Goal: Task Accomplishment & Management: Use online tool/utility

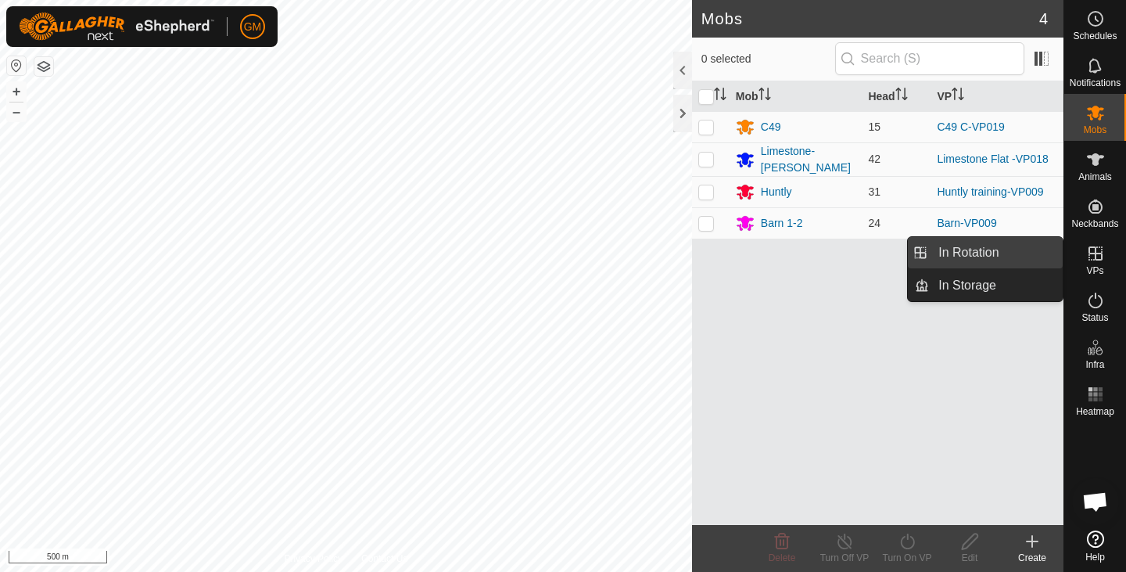
click at [1011, 254] on link "In Rotation" at bounding box center [996, 252] width 134 height 31
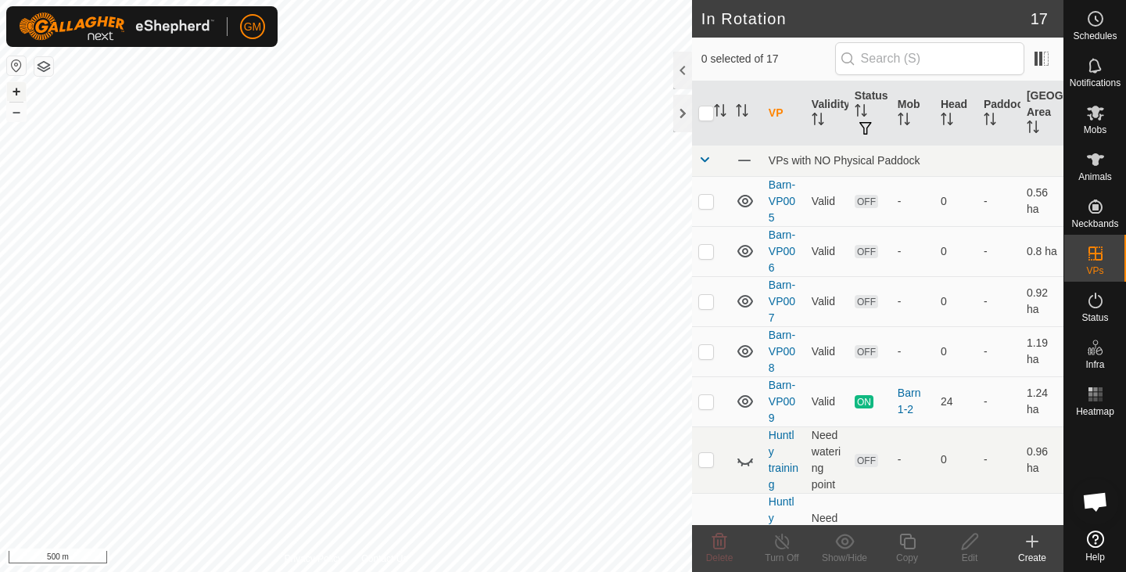
click at [14, 89] on button "+" at bounding box center [16, 91] width 19 height 19
click at [18, 92] on button "+" at bounding box center [16, 91] width 19 height 19
checkbox input "true"
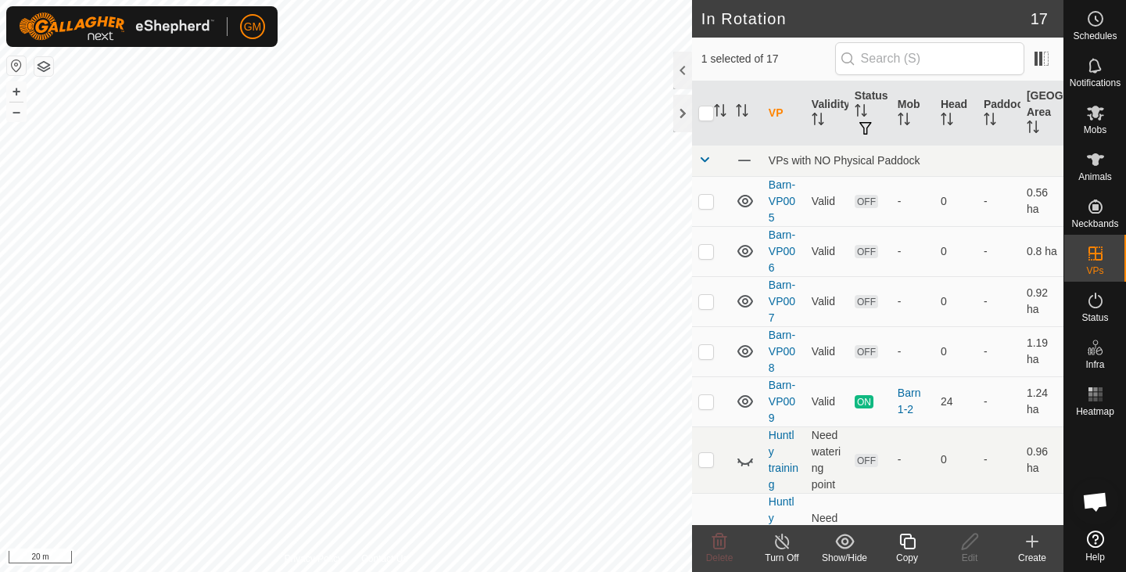
click at [912, 546] on icon at bounding box center [908, 541] width 20 height 19
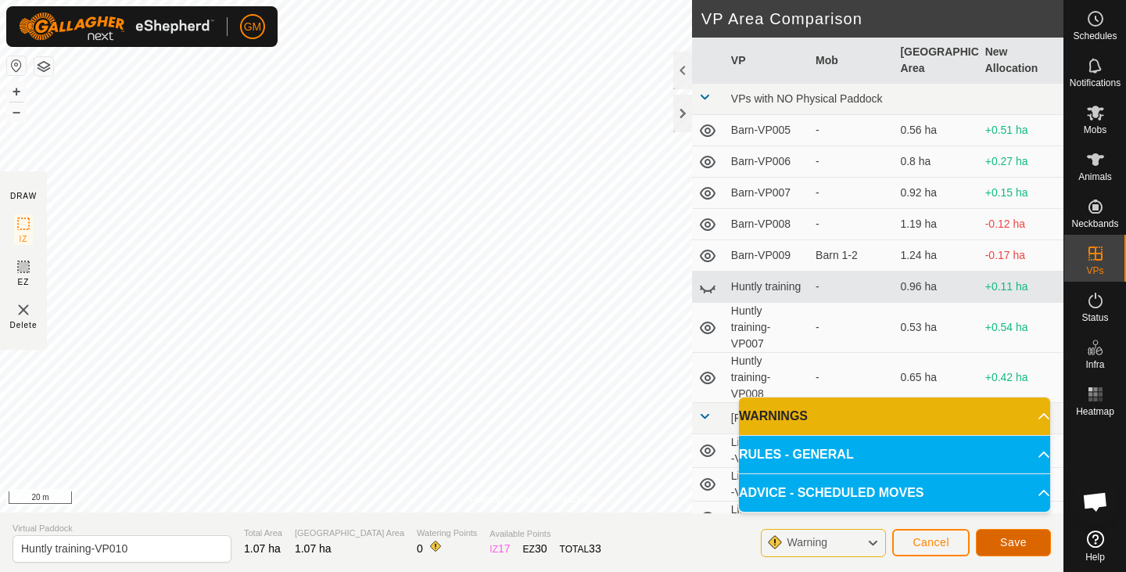
click at [1018, 542] on span "Save" at bounding box center [1013, 542] width 27 height 13
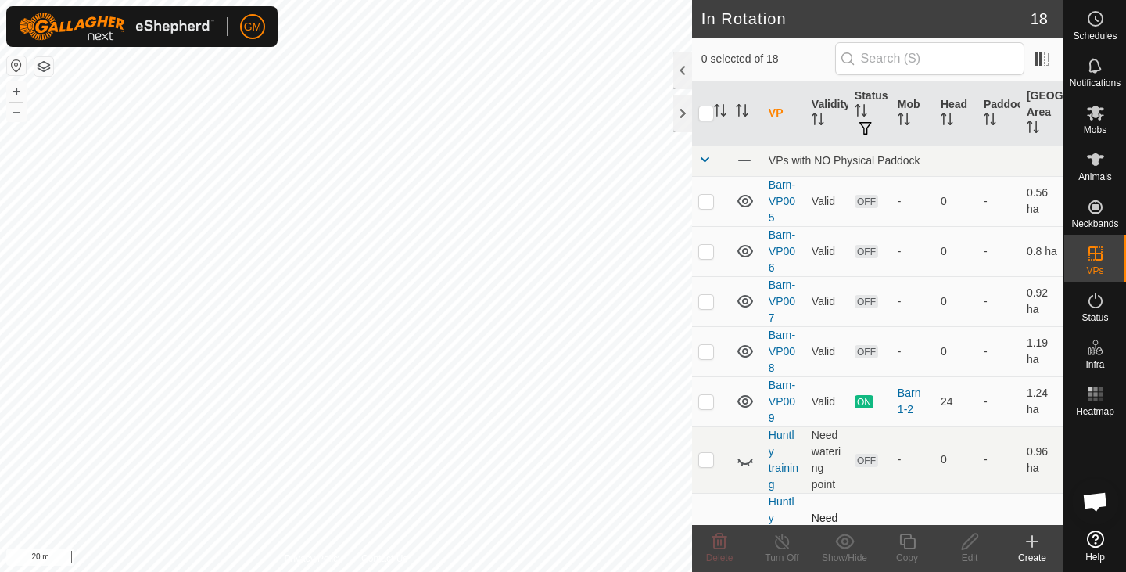
checkbox input "true"
click at [1090, 121] on icon at bounding box center [1095, 112] width 19 height 19
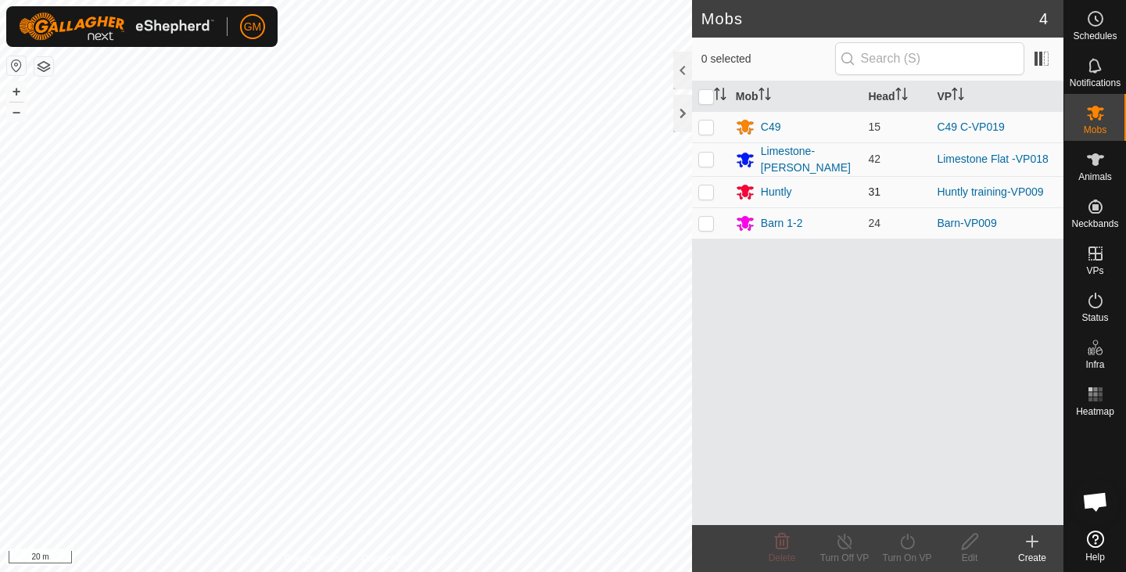
click at [708, 189] on p-checkbox at bounding box center [706, 191] width 16 height 13
checkbox input "true"
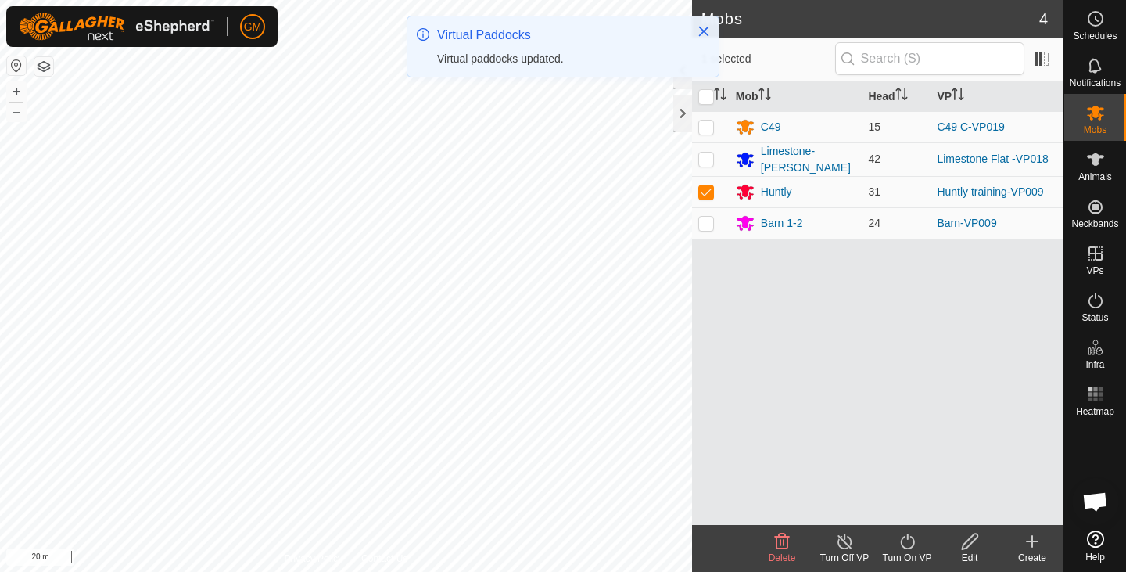
click at [909, 536] on icon at bounding box center [908, 541] width 20 height 19
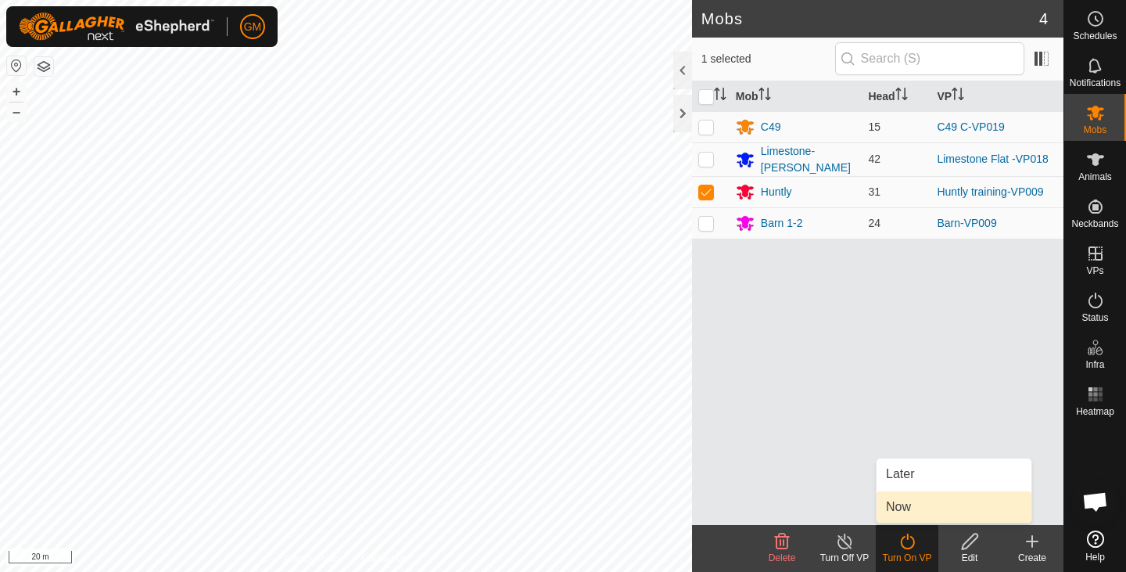
click at [904, 510] on link "Now" at bounding box center [953, 506] width 155 height 31
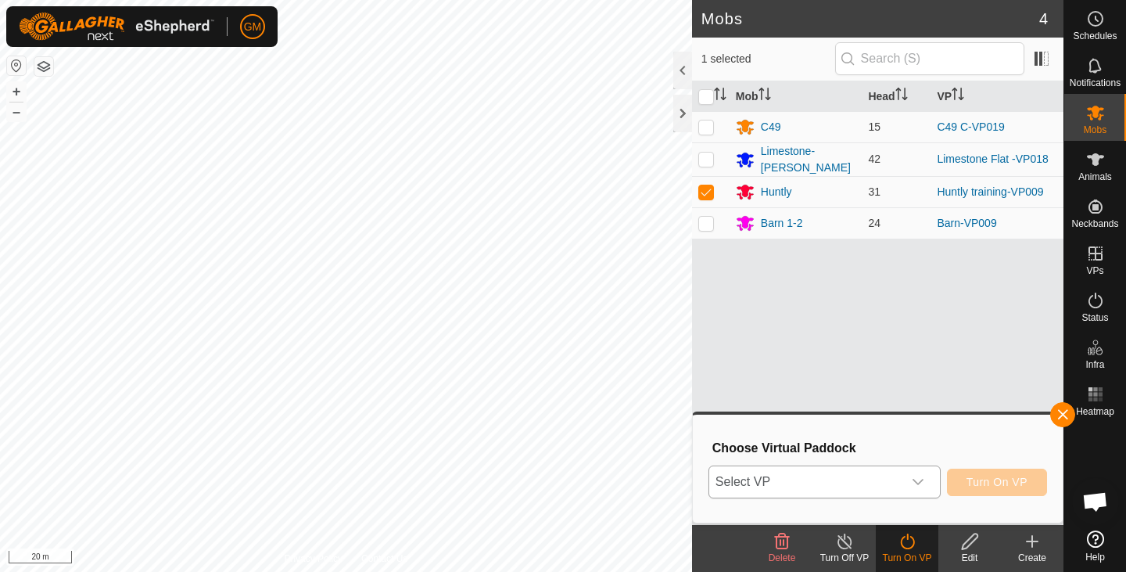
click at [914, 480] on icon "dropdown trigger" at bounding box center [917, 482] width 11 height 6
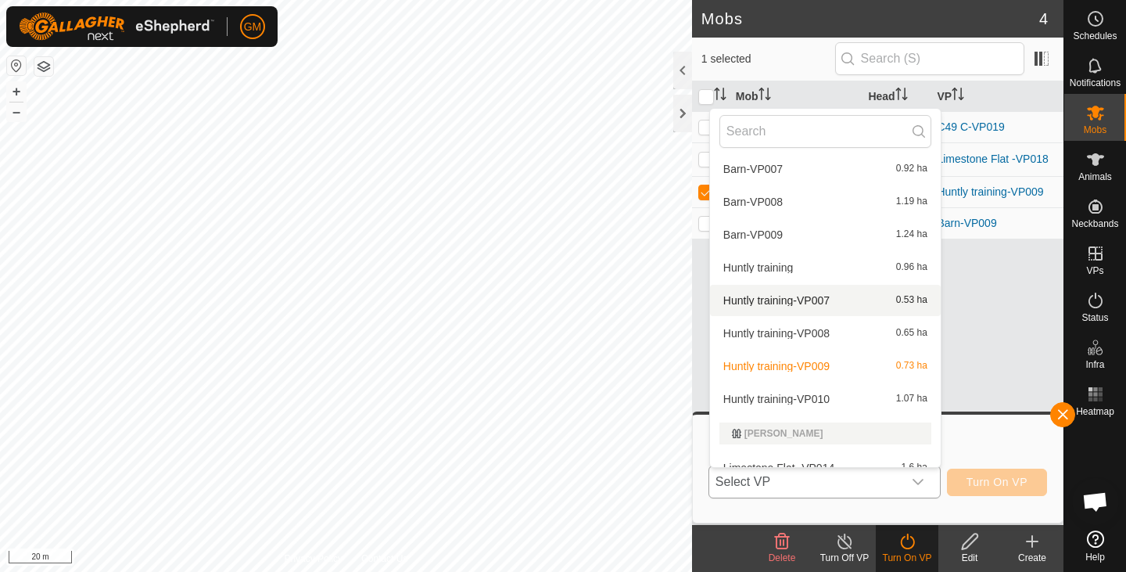
scroll to position [107, 0]
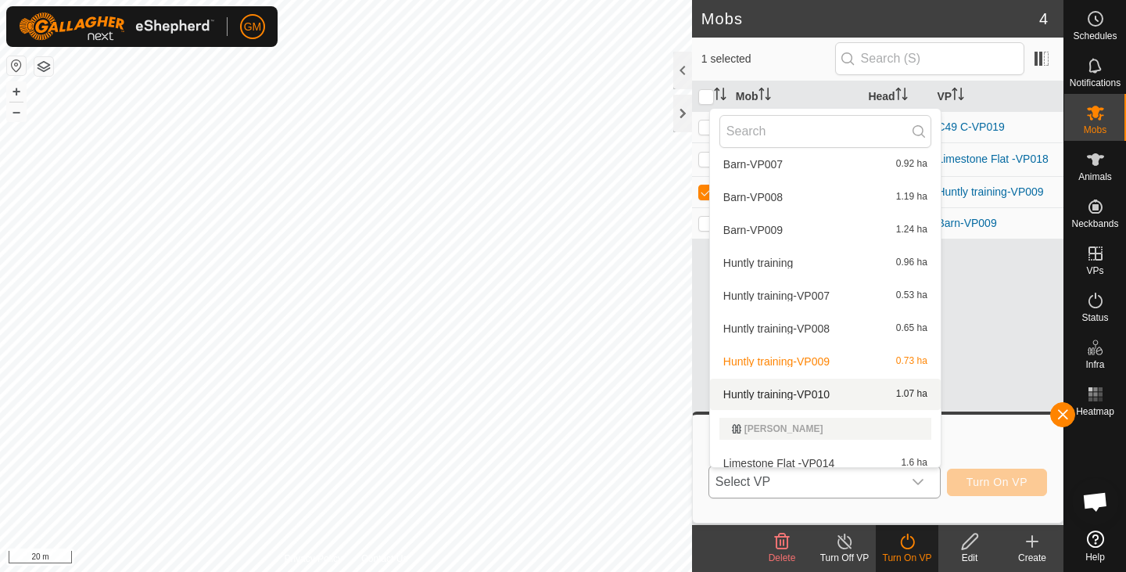
click at [846, 387] on li "Huntly training-VP010 1.07 ha" at bounding box center [825, 393] width 231 height 31
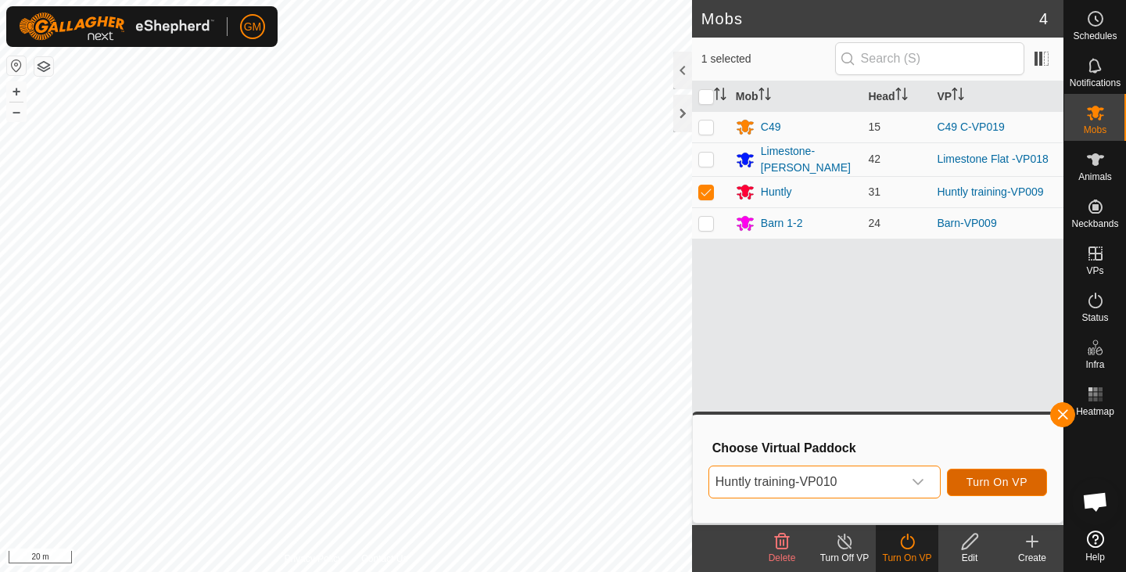
click at [962, 483] on button "Turn On VP" at bounding box center [997, 481] width 100 height 27
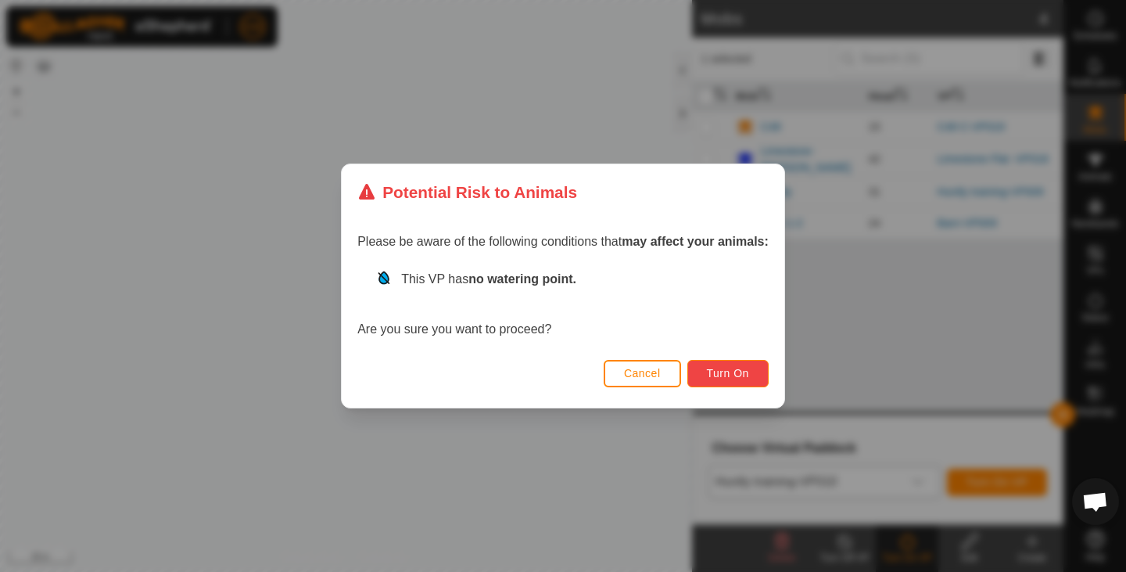
click at [746, 368] on span "Turn On" at bounding box center [728, 373] width 42 height 13
